Goal: Task Accomplishment & Management: Complete application form

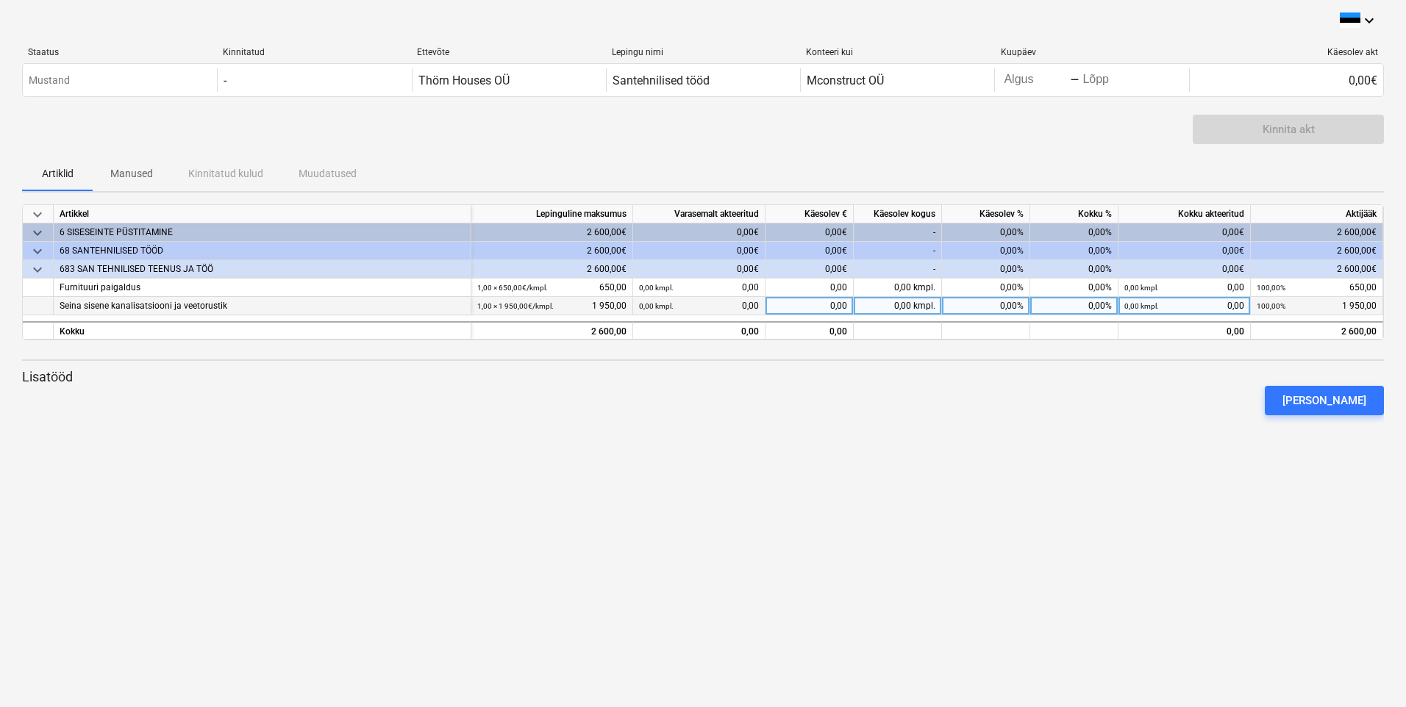
click at [1059, 303] on div "0,00%" at bounding box center [1074, 306] width 88 height 18
type input "100"
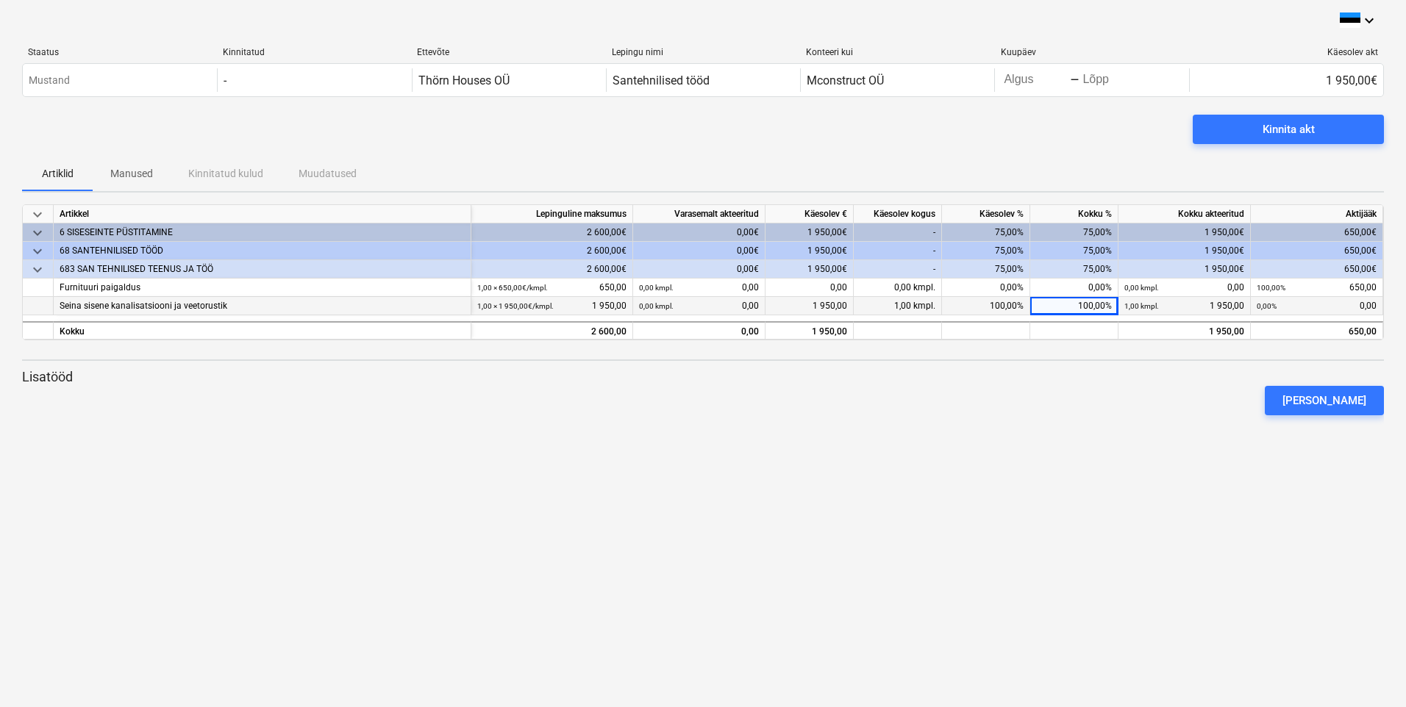
click at [1080, 393] on div "[PERSON_NAME]" at bounding box center [702, 400] width 1373 height 41
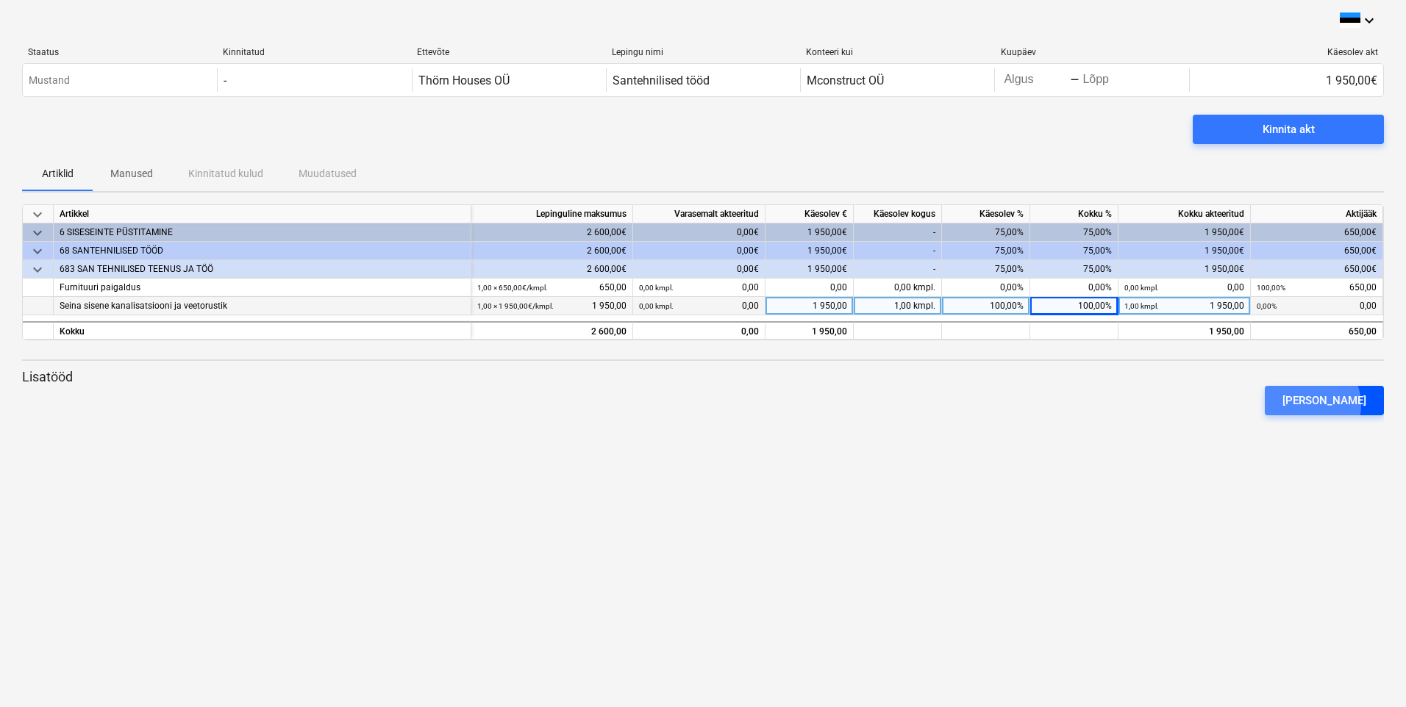
click at [1331, 405] on div "[PERSON_NAME]" at bounding box center [1324, 400] width 84 height 19
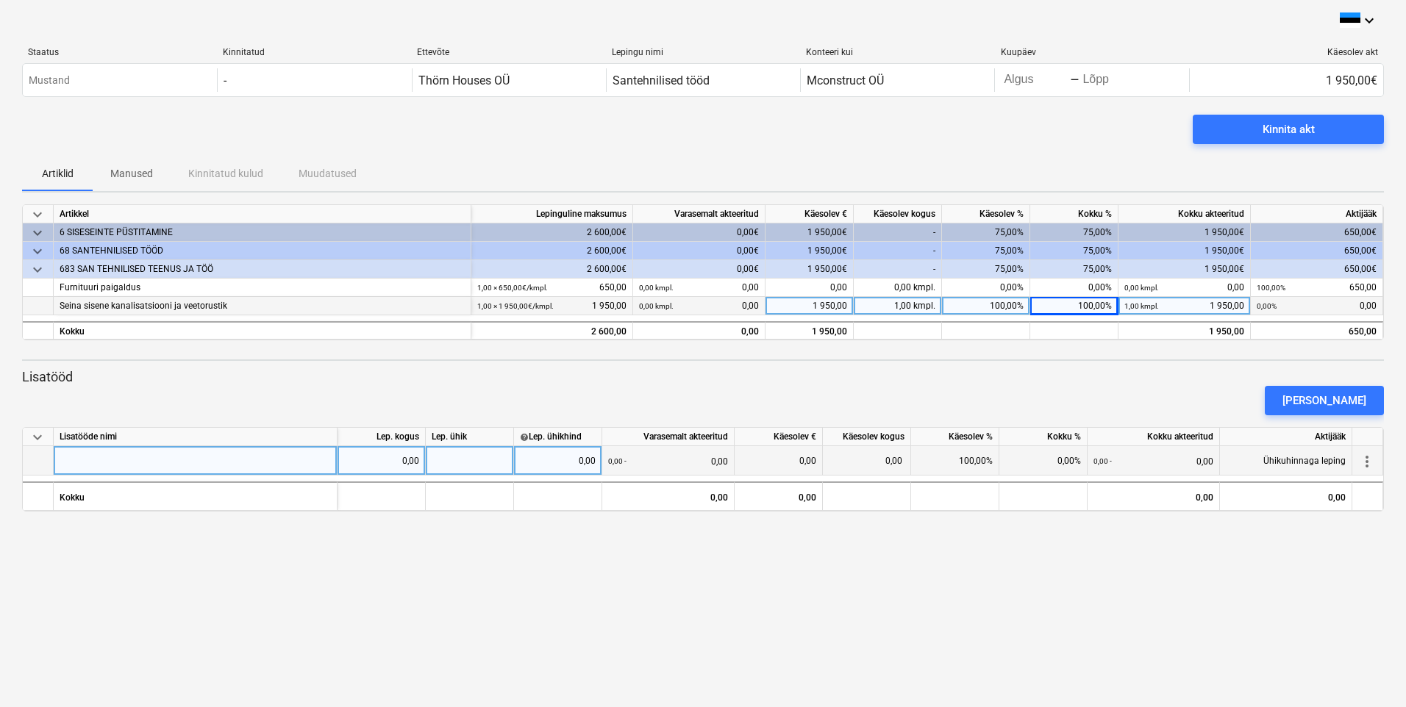
click at [1265, 386] on button "[PERSON_NAME]" at bounding box center [1324, 400] width 119 height 29
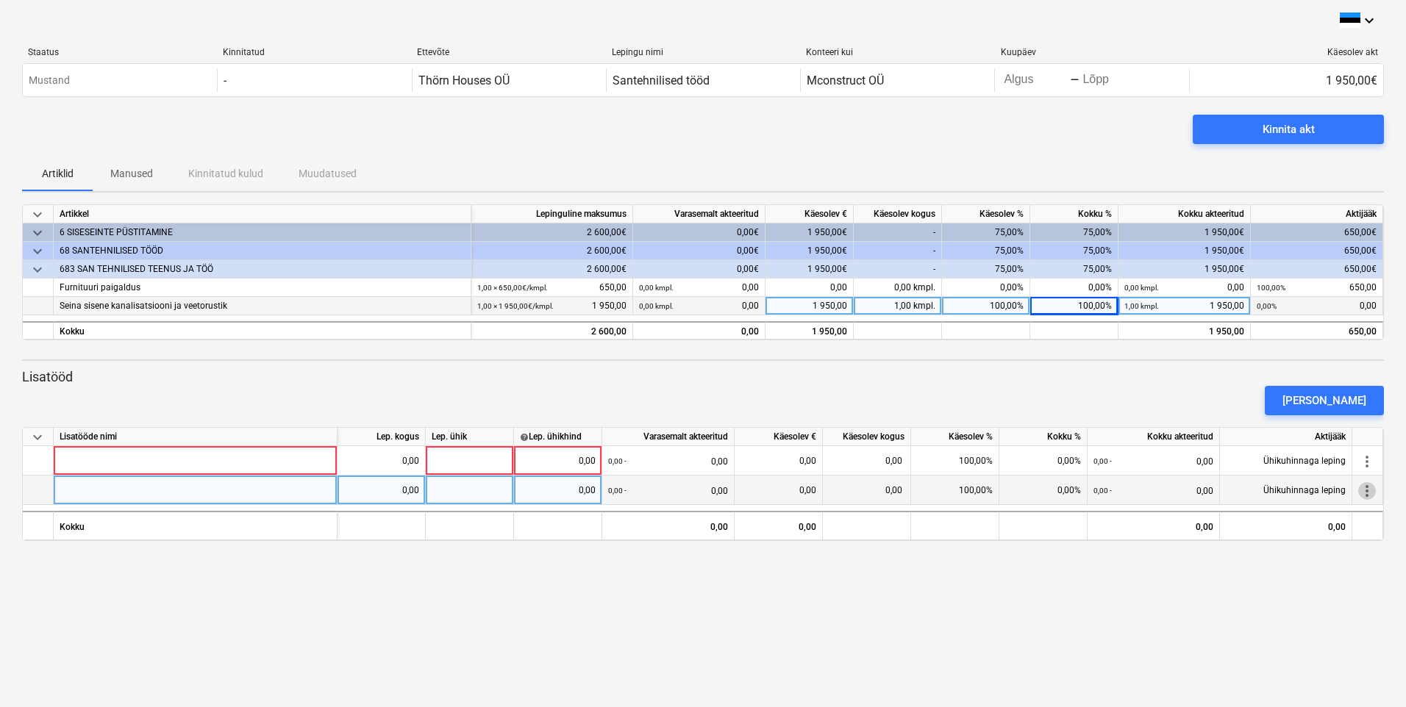
click at [1367, 486] on span "more_vert" at bounding box center [1367, 491] width 18 height 18
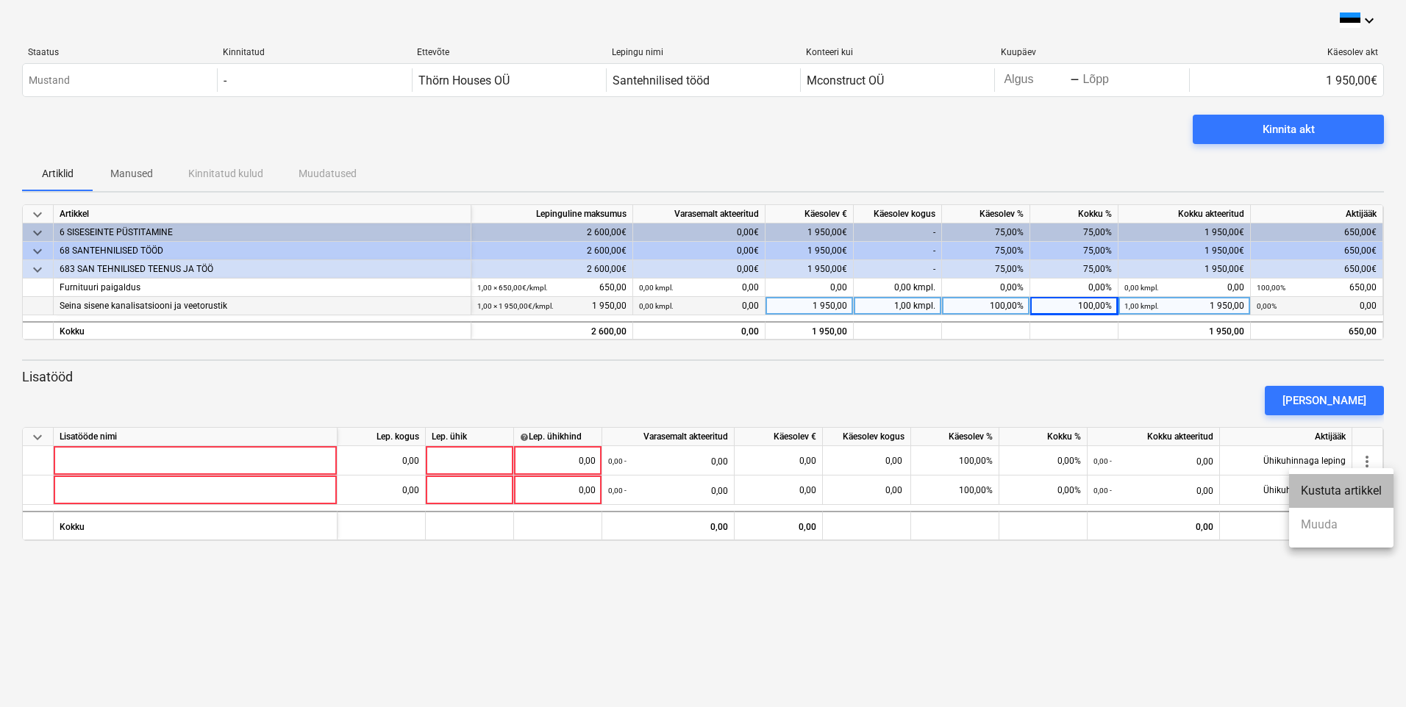
click at [1337, 496] on li "Kustuta artikkel" at bounding box center [1341, 491] width 104 height 34
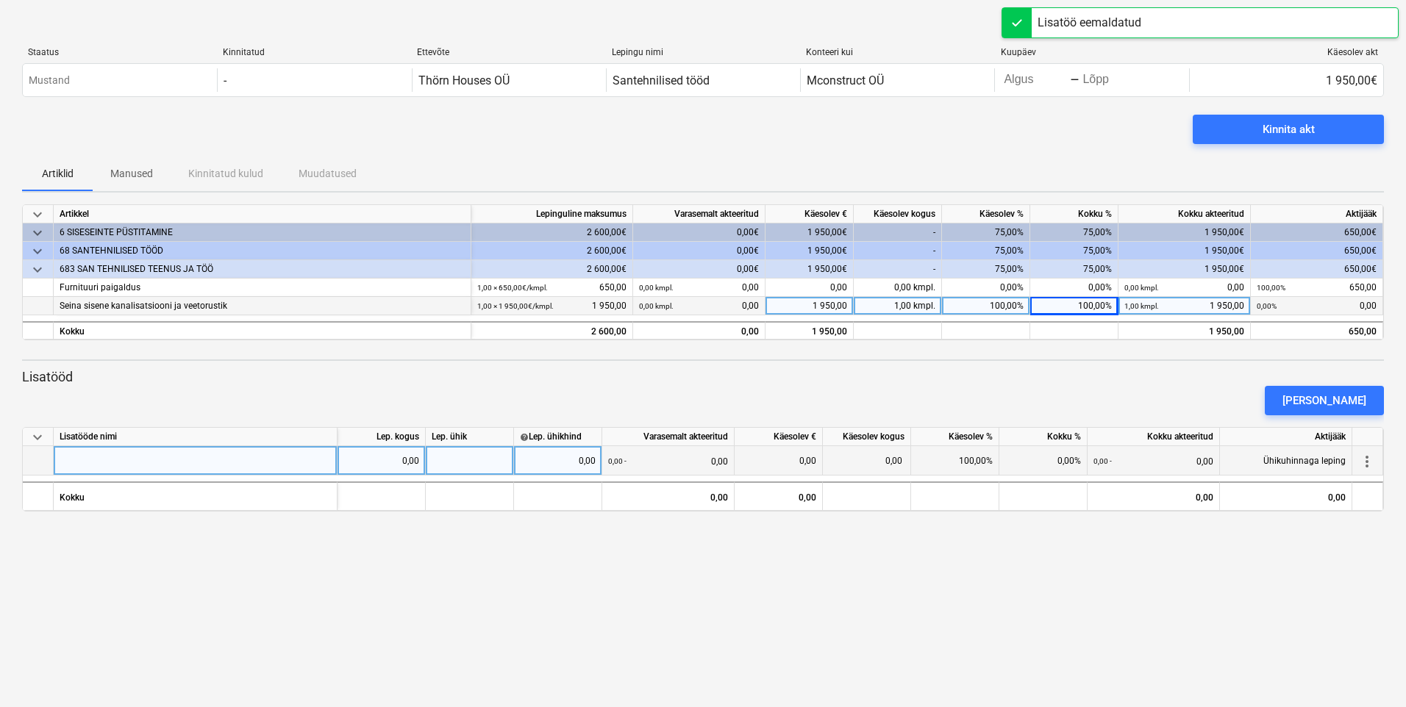
click at [92, 465] on div at bounding box center [196, 460] width 284 height 29
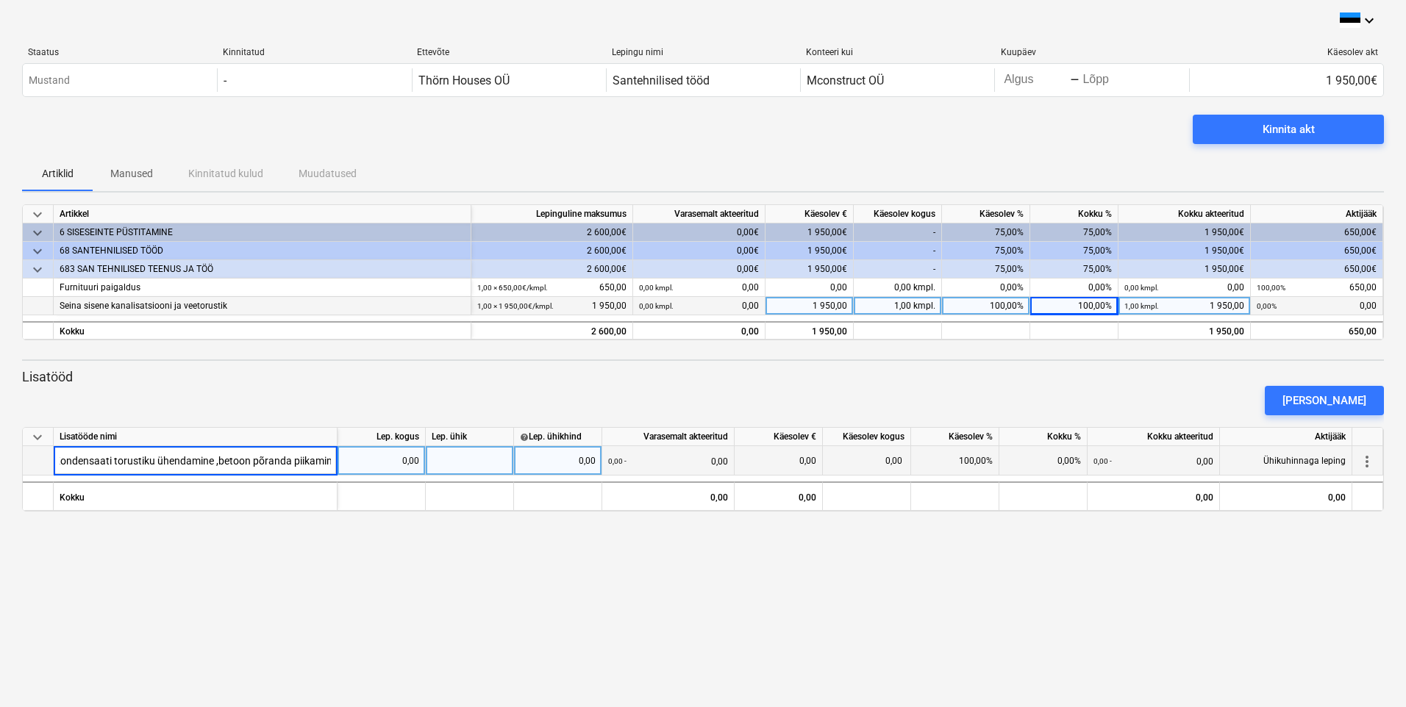
type input "Kondensaati torustiku ühendamine ,betoon põranda piikamine"
click at [394, 453] on div "0,00" at bounding box center [381, 460] width 76 height 29
type input "1"
click at [482, 458] on div at bounding box center [470, 460] width 88 height 29
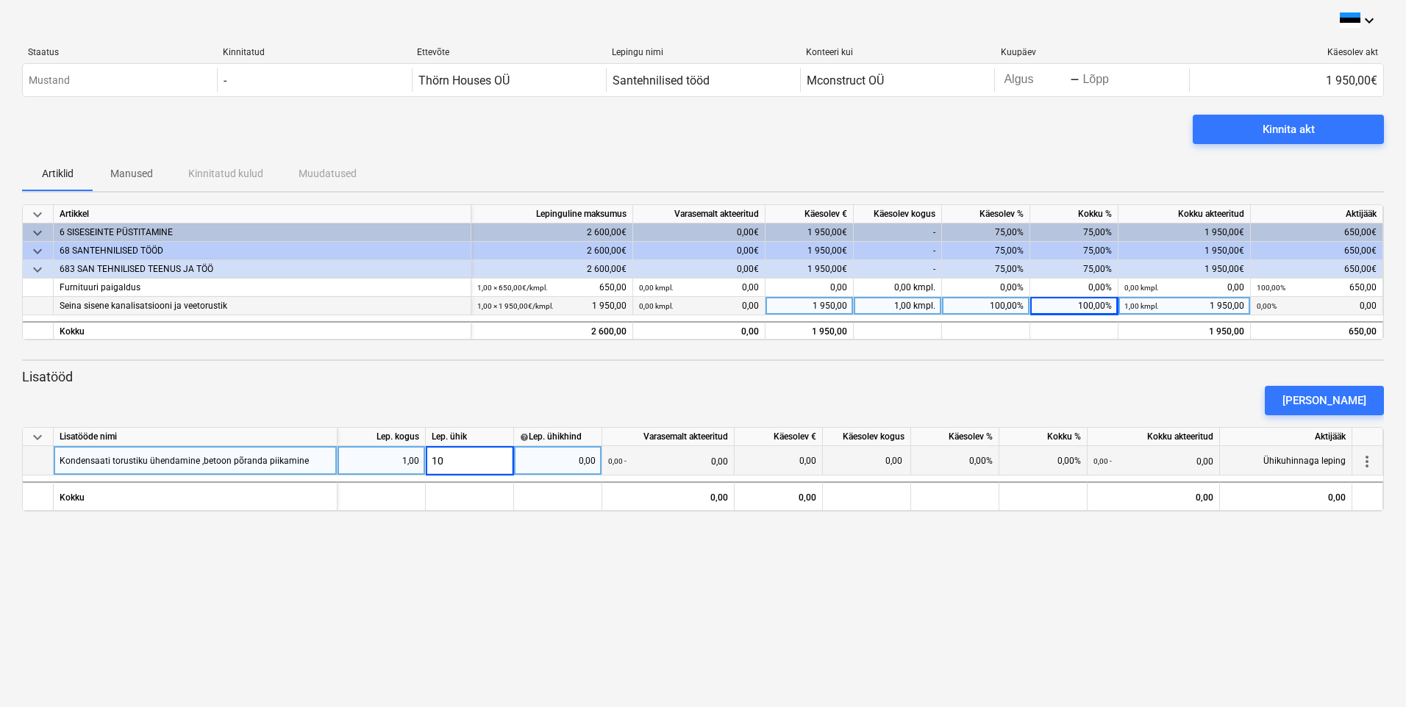
type input "100"
click at [595, 460] on div "0,00" at bounding box center [558, 460] width 76 height 29
type input "100"
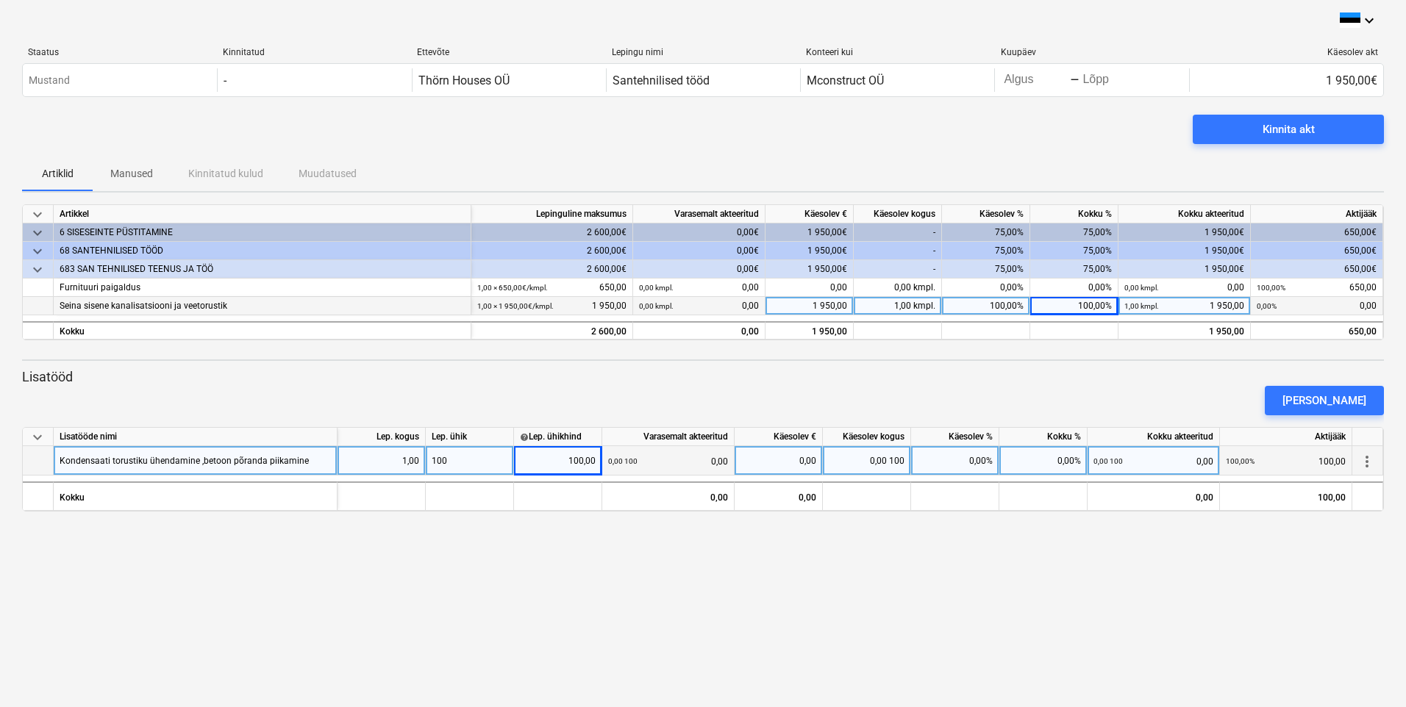
click at [648, 543] on div "keyboard_arrow_down Staatus Kinnitatud Ettevõte Lepingu nimi Konteeri kui Kuupä…" at bounding box center [703, 353] width 1406 height 707
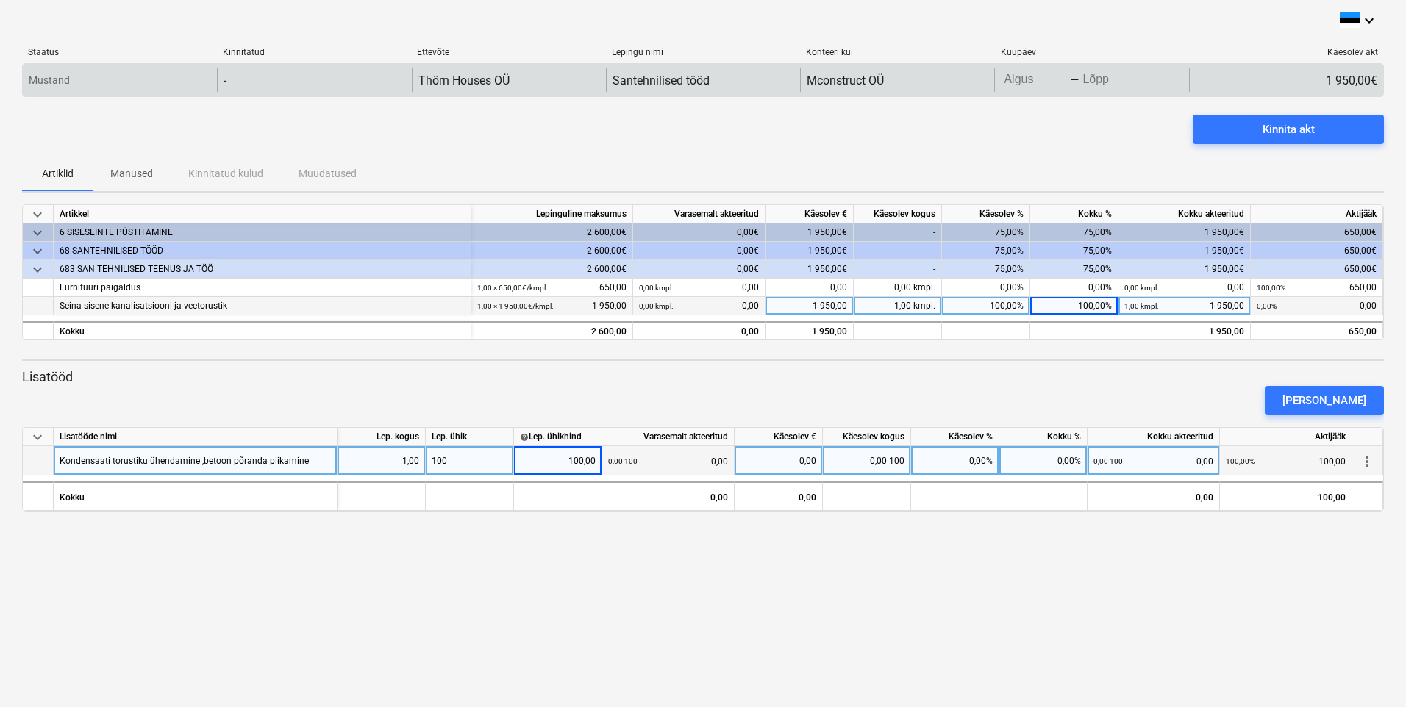
click at [1017, 81] on body "keyboard_arrow_down Staatus Kinnitatud Ettevõte Lepingu nimi Konteeri kui Kuupä…" at bounding box center [703, 353] width 1406 height 707
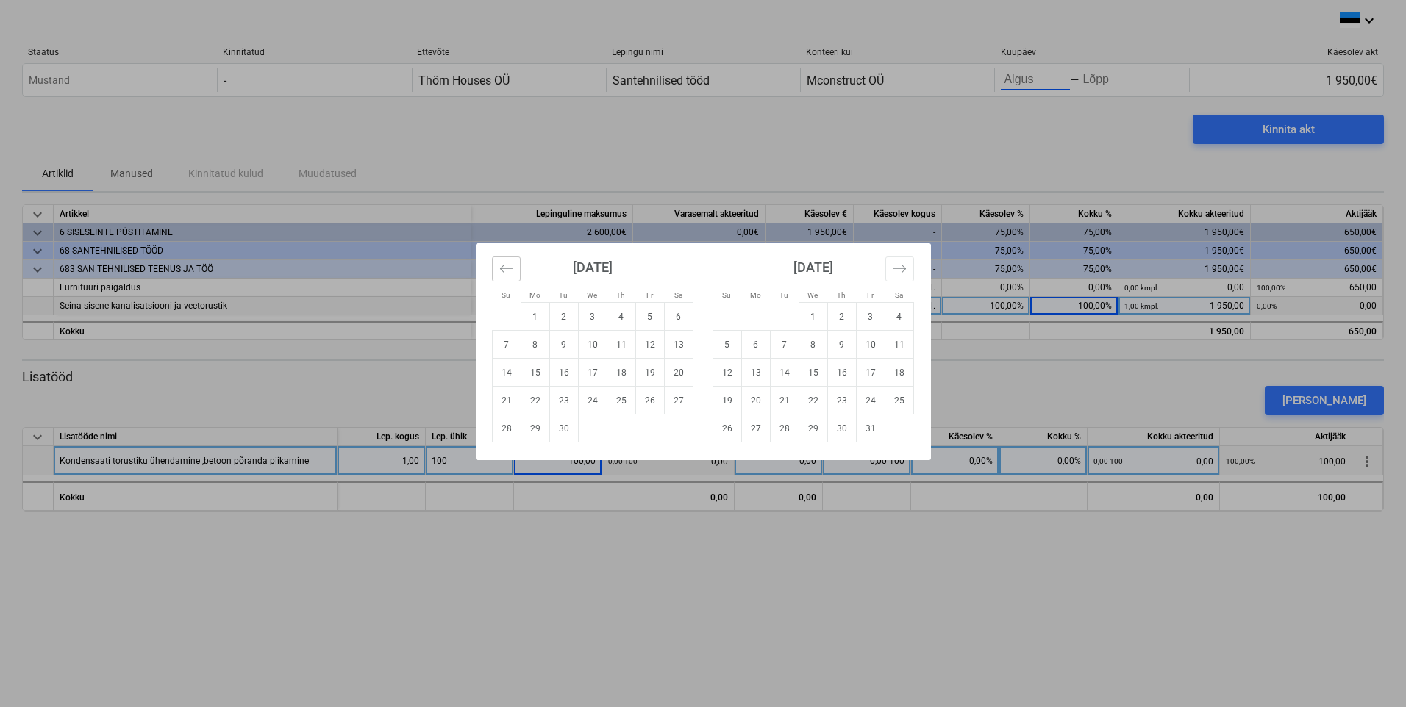
click at [511, 272] on icon "Move backward to switch to the previous month." at bounding box center [506, 269] width 14 height 14
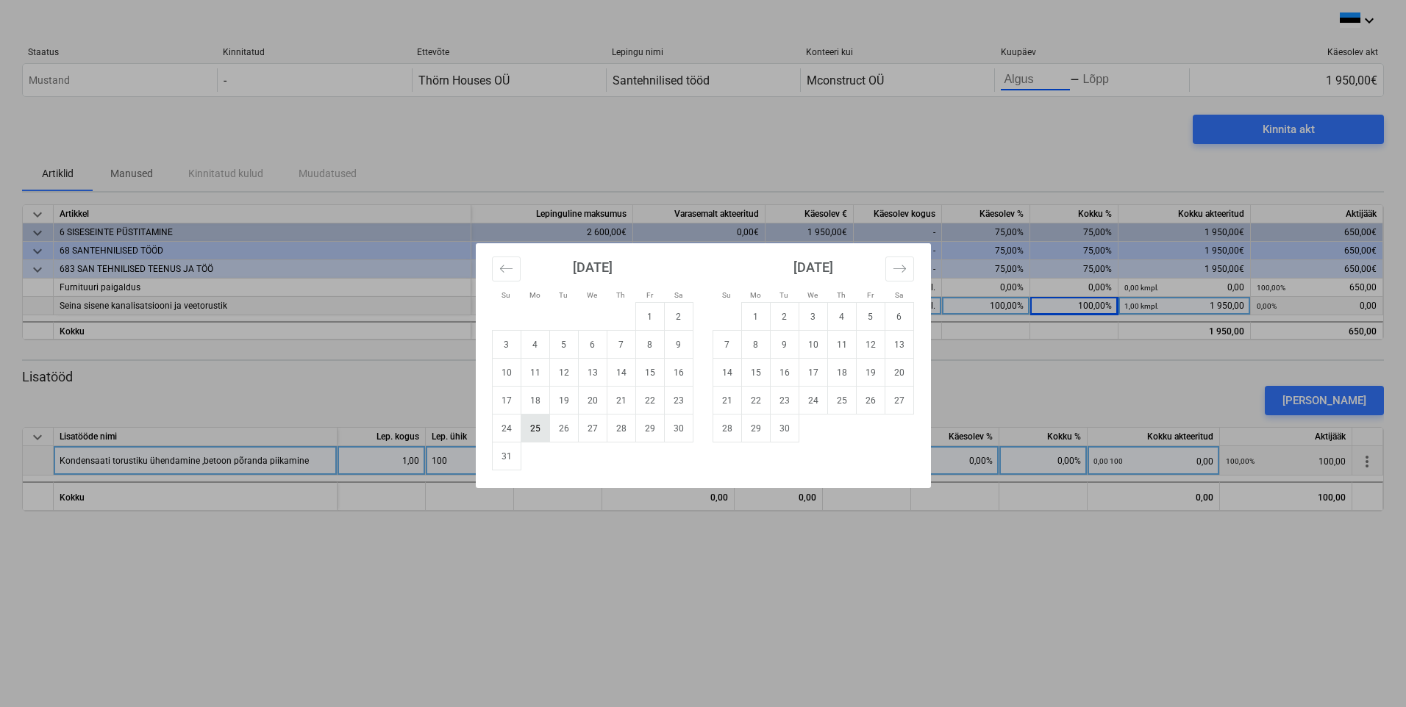
click at [533, 425] on td "25" at bounding box center [535, 429] width 29 height 28
type input "[DATE]"
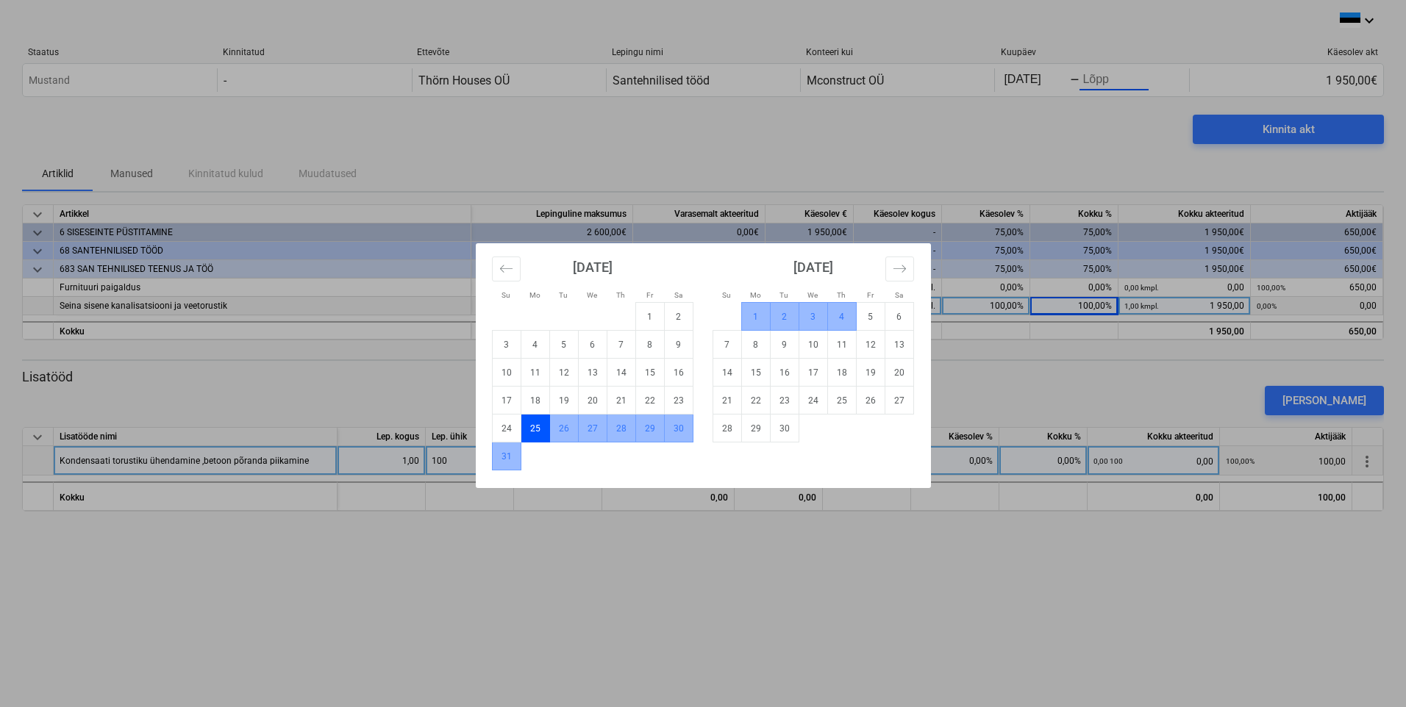
click at [846, 310] on td "4" at bounding box center [841, 317] width 29 height 28
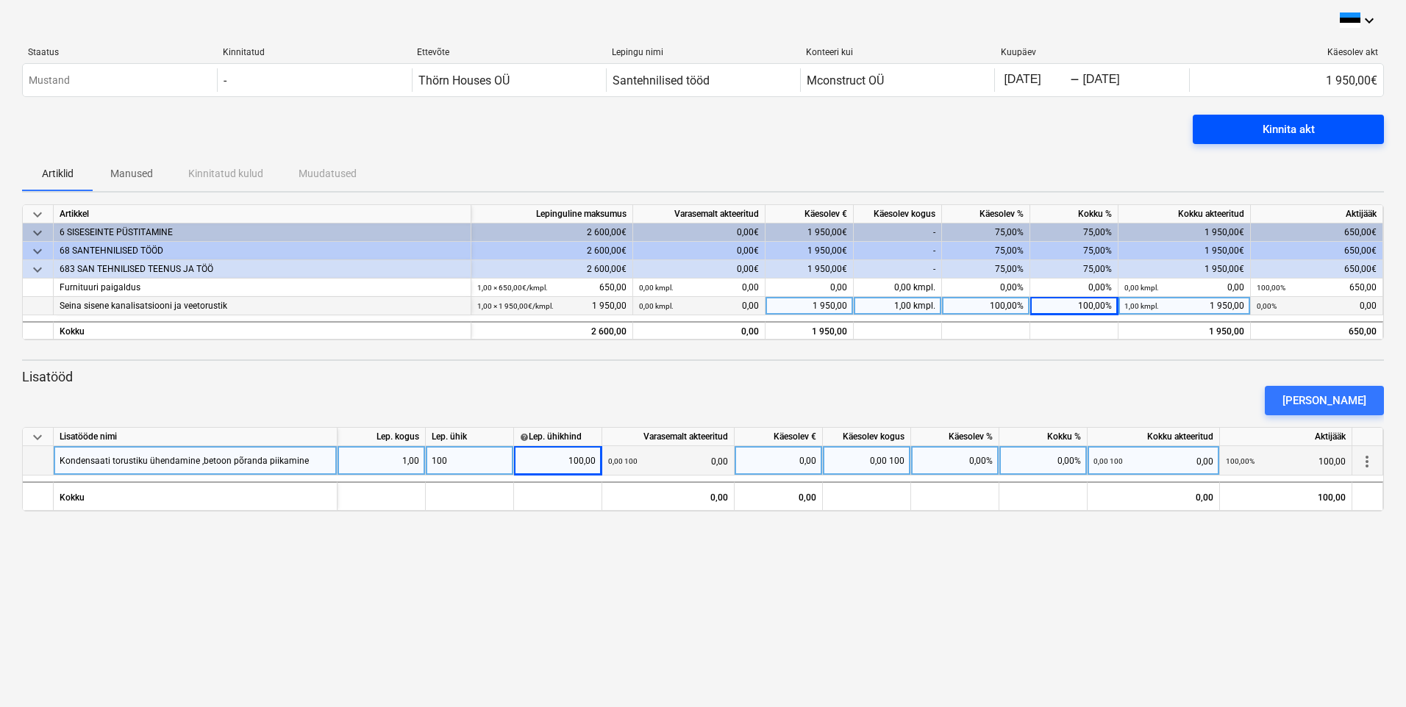
click at [1285, 132] on div "Kinnita akt" at bounding box center [1288, 129] width 52 height 19
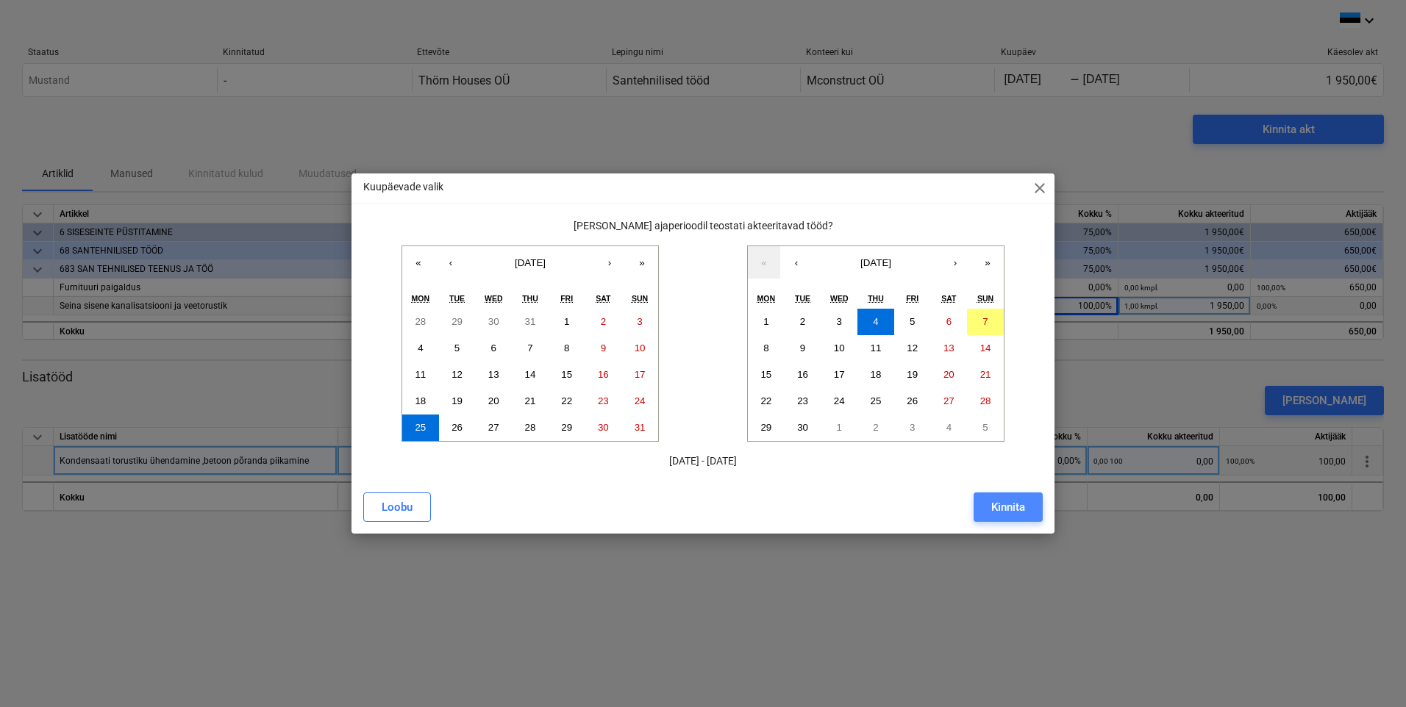
click at [984, 499] on button "Kinnita" at bounding box center [1007, 507] width 69 height 29
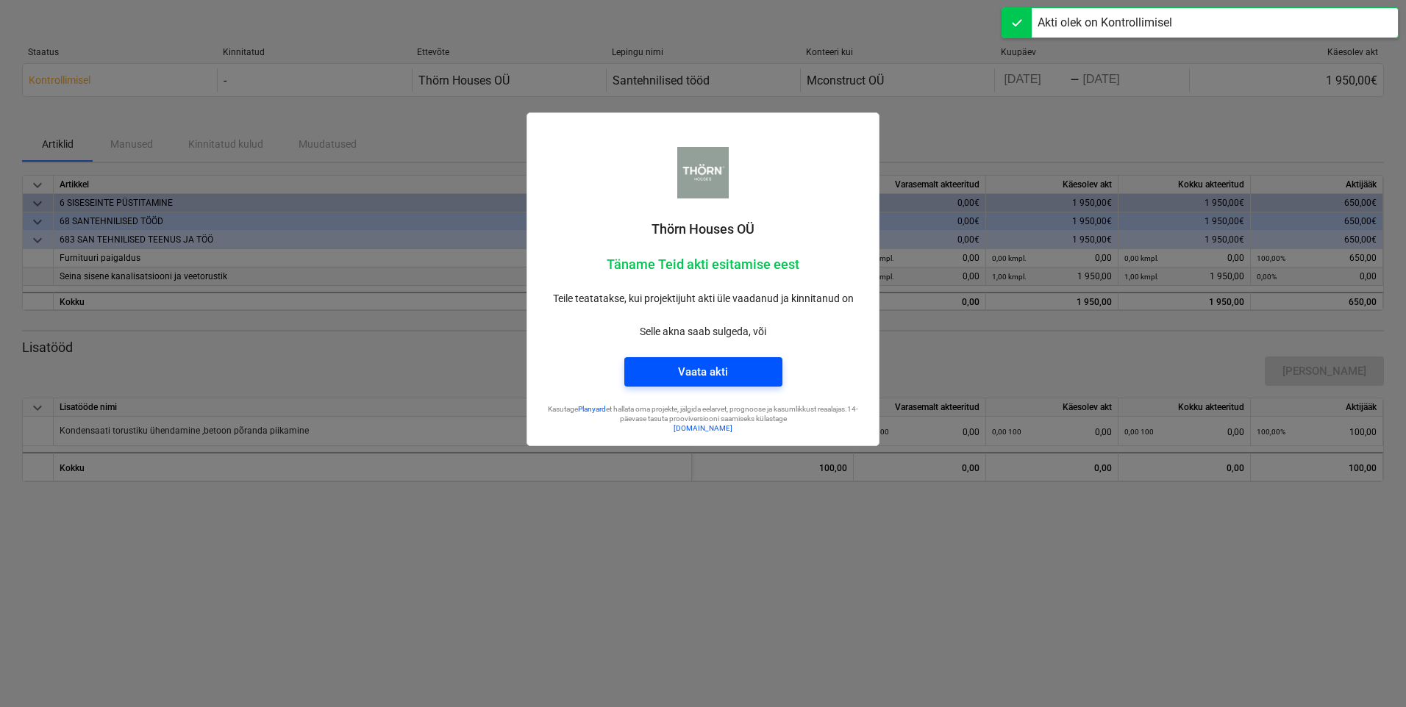
click at [707, 361] on button "Vaata akti" at bounding box center [703, 371] width 158 height 29
